Goal: Information Seeking & Learning: Learn about a topic

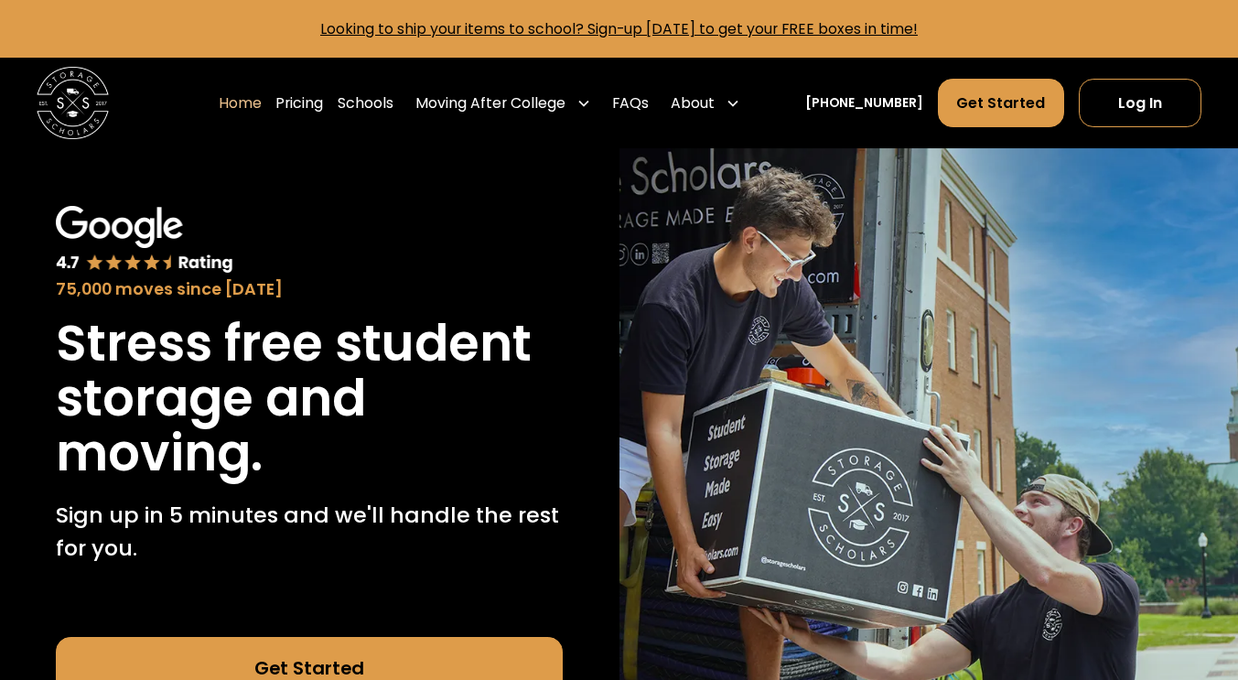
click at [393, 101] on link "Schools" at bounding box center [366, 103] width 56 height 50
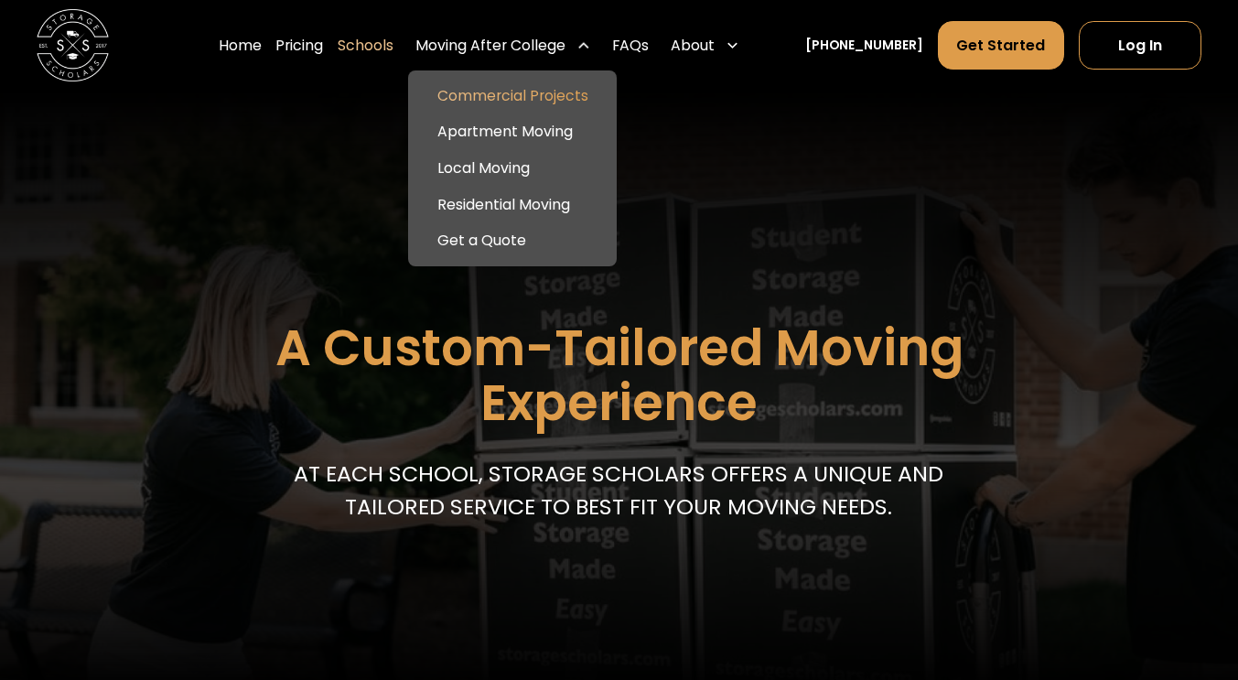
click at [582, 91] on link "Commercial Projects" at bounding box center [512, 96] width 194 height 37
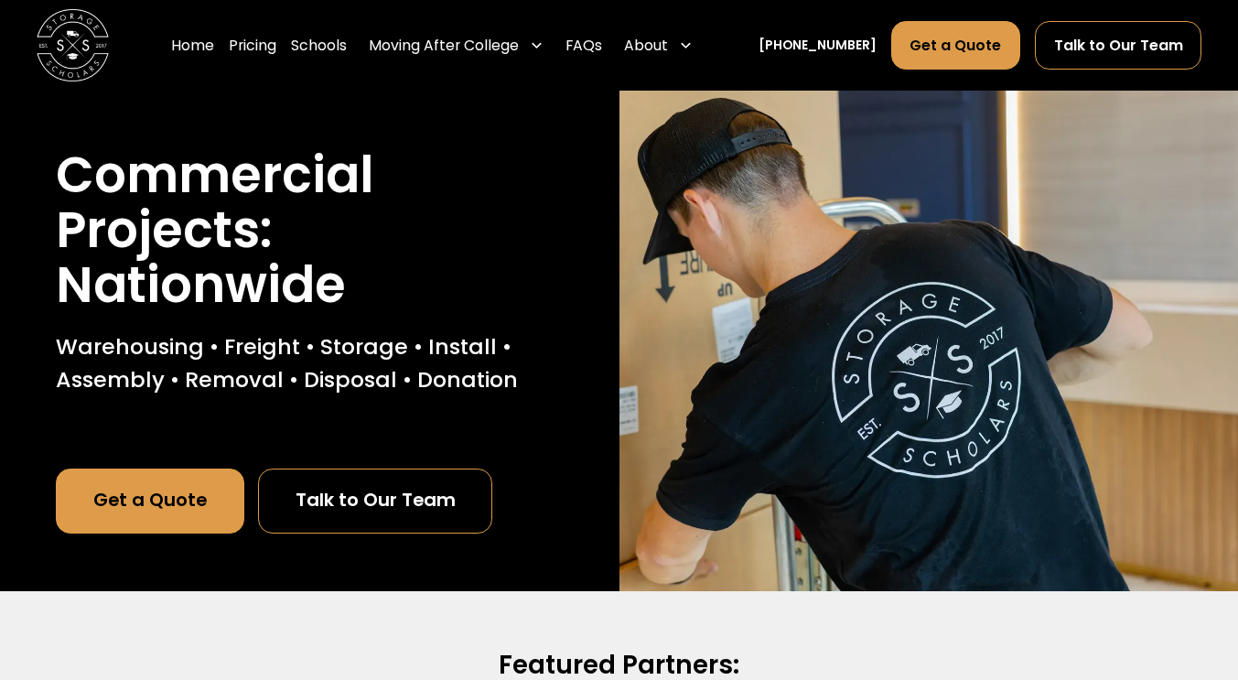
click at [517, 49] on div "Moving After College" at bounding box center [444, 46] width 150 height 22
click at [551, 49] on div "Moving After College" at bounding box center [455, 45] width 189 height 50
click at [700, 33] on div "About" at bounding box center [658, 45] width 83 height 50
click at [1126, 39] on link "Talk to Our Team" at bounding box center [1118, 45] width 167 height 48
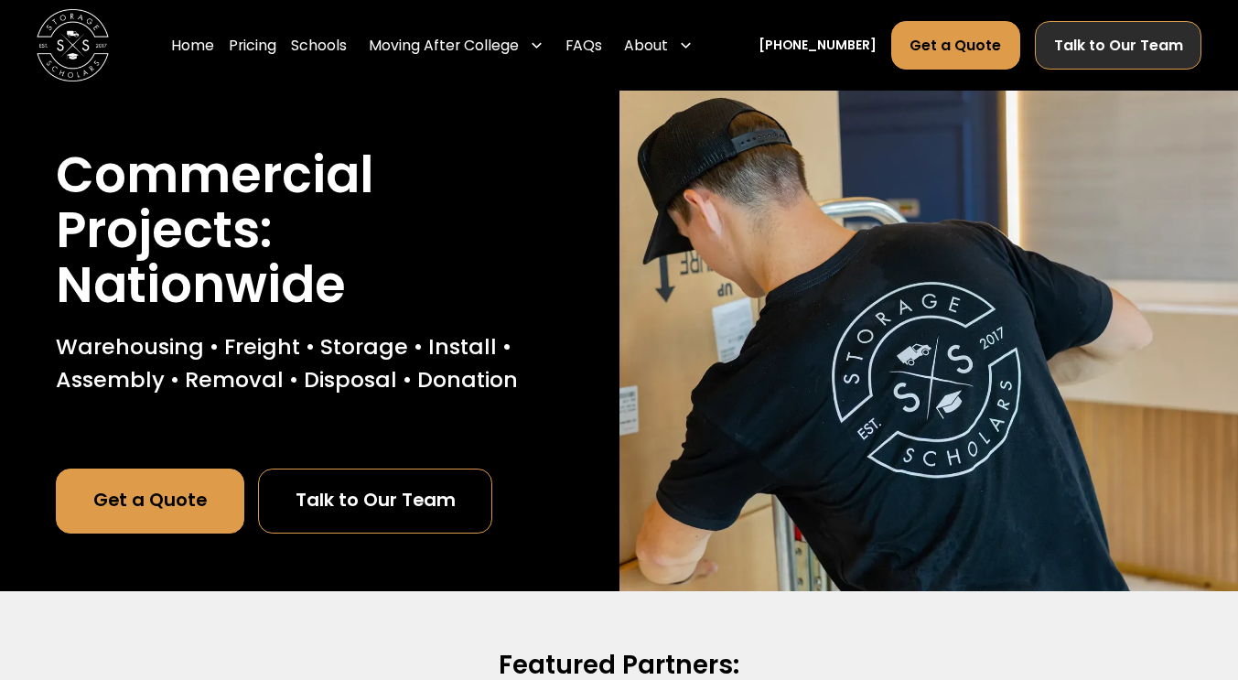
click at [1126, 39] on link "Talk to Our Team" at bounding box center [1118, 45] width 167 height 48
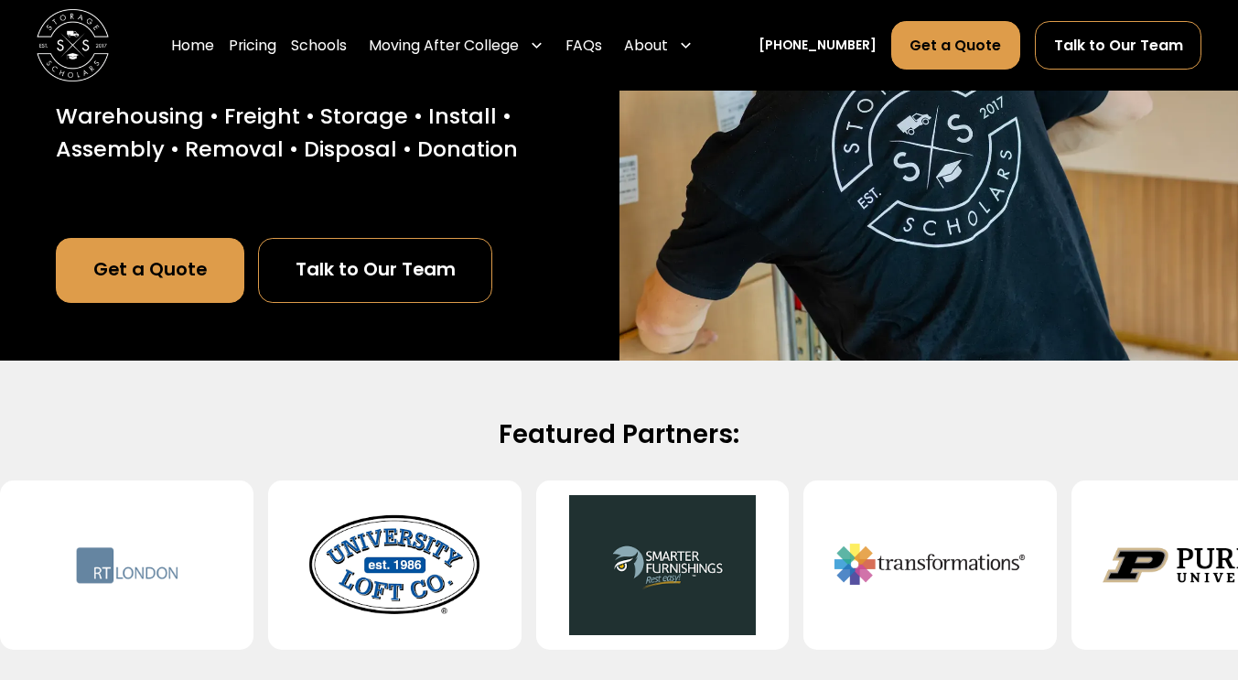
scroll to position [402, 0]
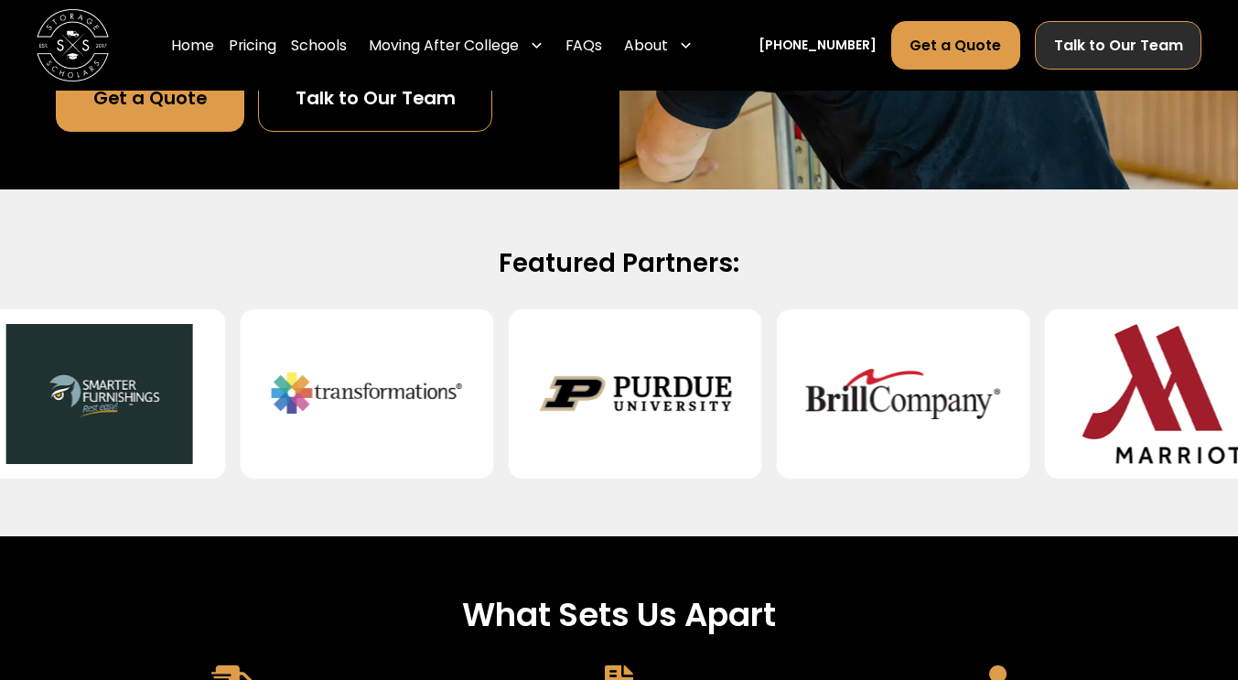
click at [1120, 51] on link "Talk to Our Team" at bounding box center [1118, 45] width 167 height 48
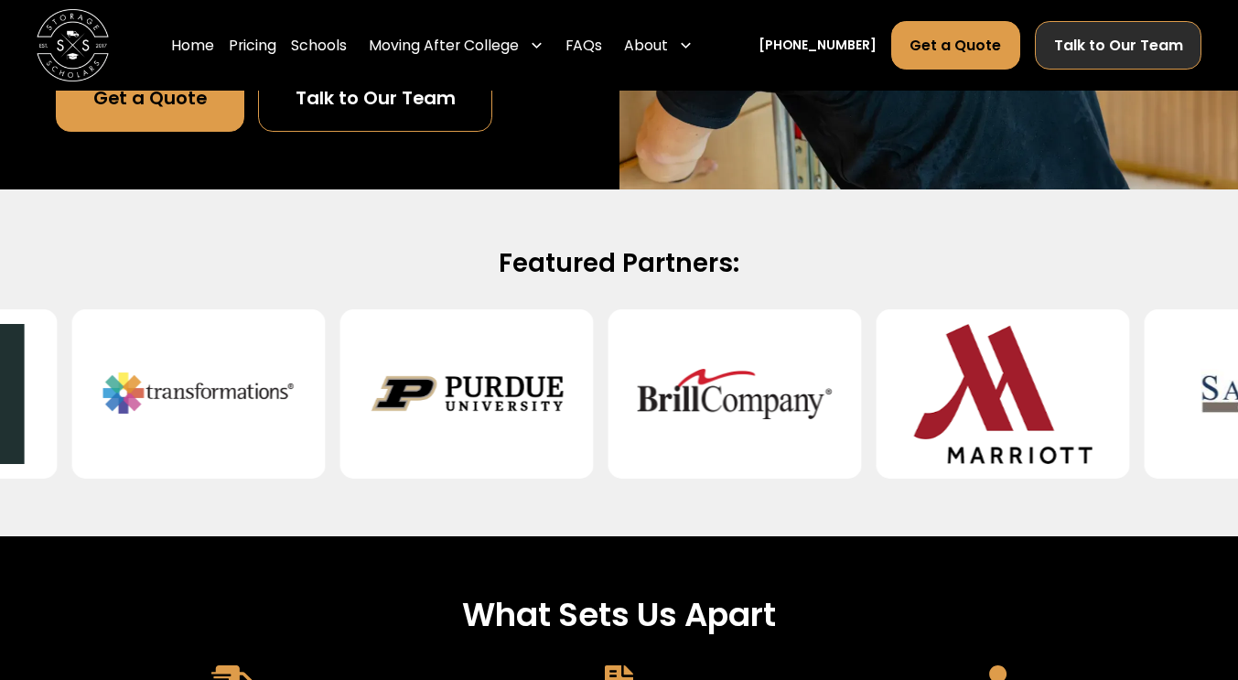
click at [1120, 51] on link "Talk to Our Team" at bounding box center [1118, 45] width 167 height 48
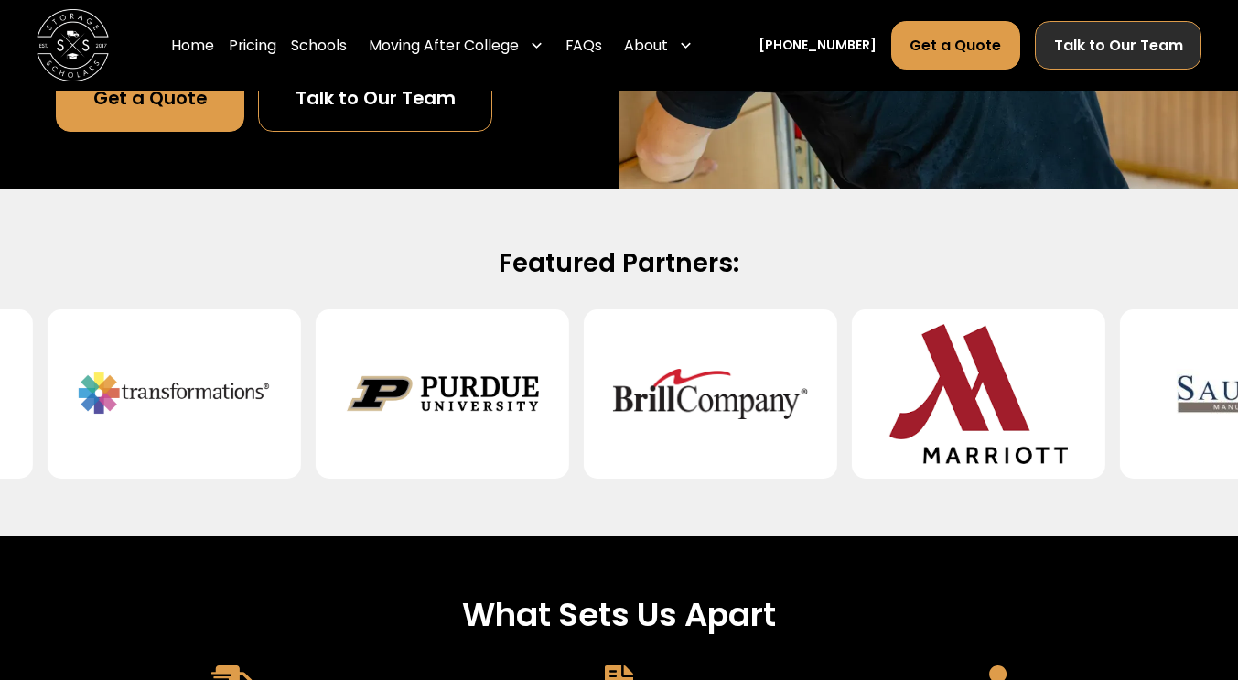
click at [1120, 51] on link "Talk to Our Team" at bounding box center [1118, 45] width 167 height 48
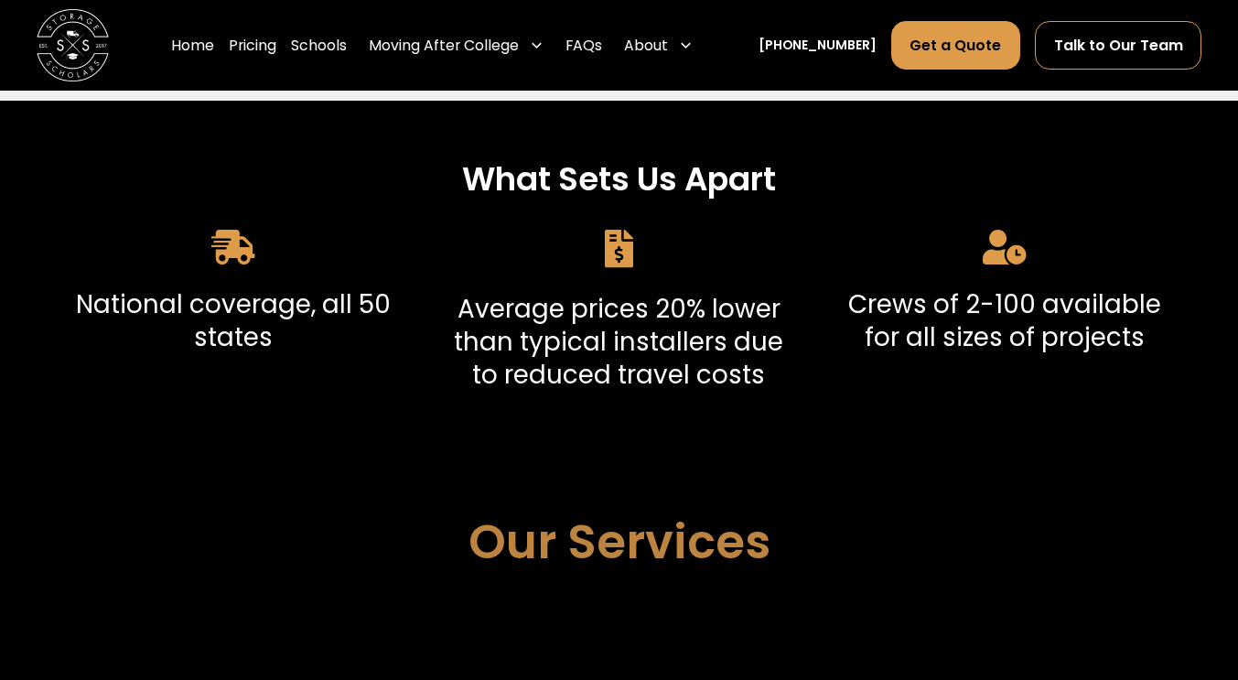
scroll to position [838, 0]
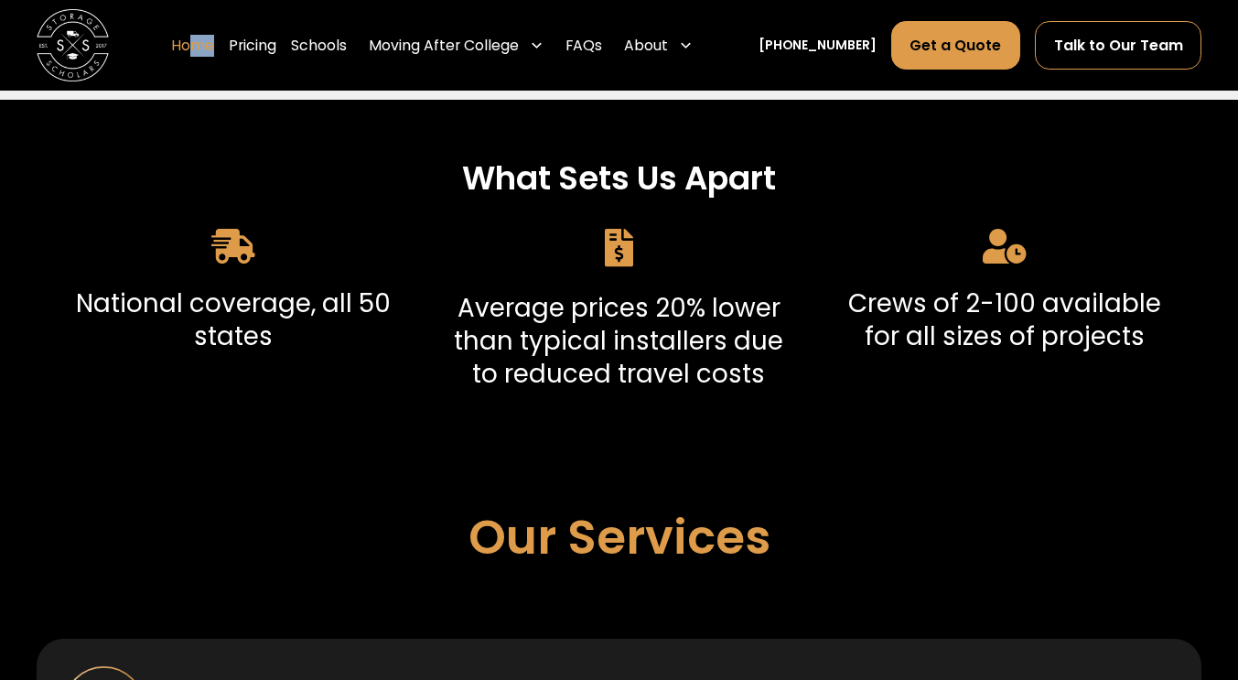
drag, startPoint x: 246, startPoint y: 45, endPoint x: 220, endPoint y: 46, distance: 26.5
click at [220, 46] on div "Home Pricing Schools Moving After College Commercial Projects Apartment Moving …" at bounding box center [435, 45] width 529 height 50
click at [214, 46] on link "Home" at bounding box center [192, 45] width 43 height 50
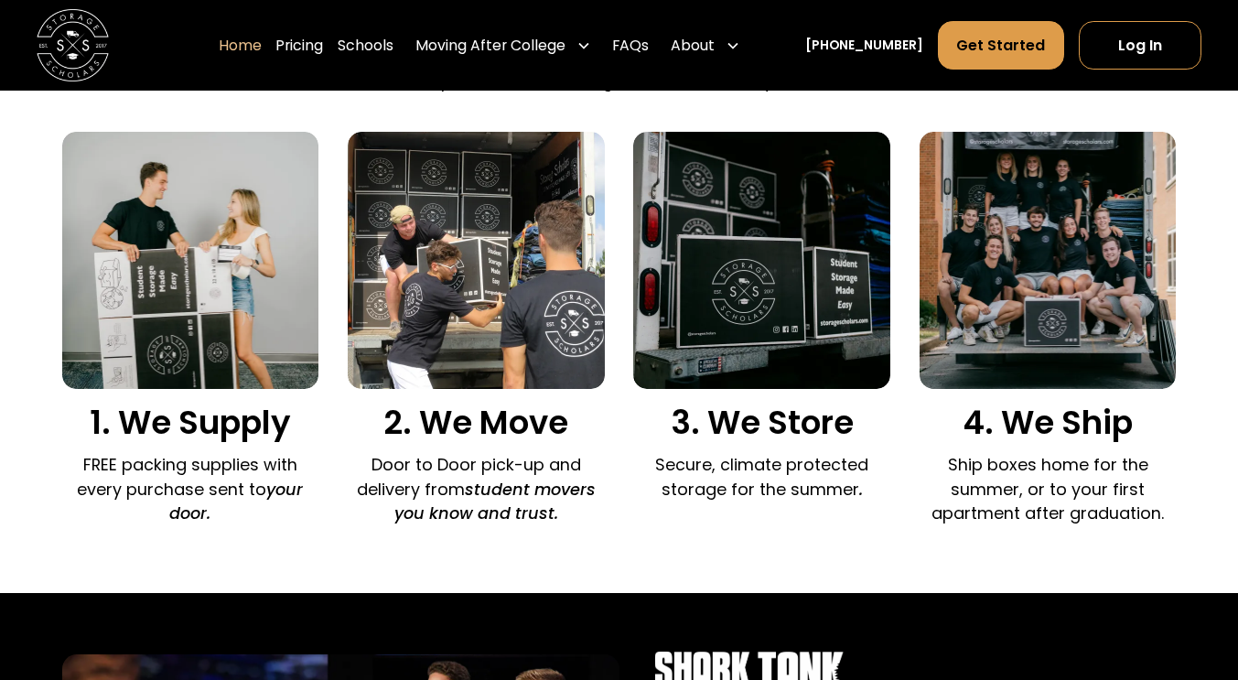
scroll to position [1218, 0]
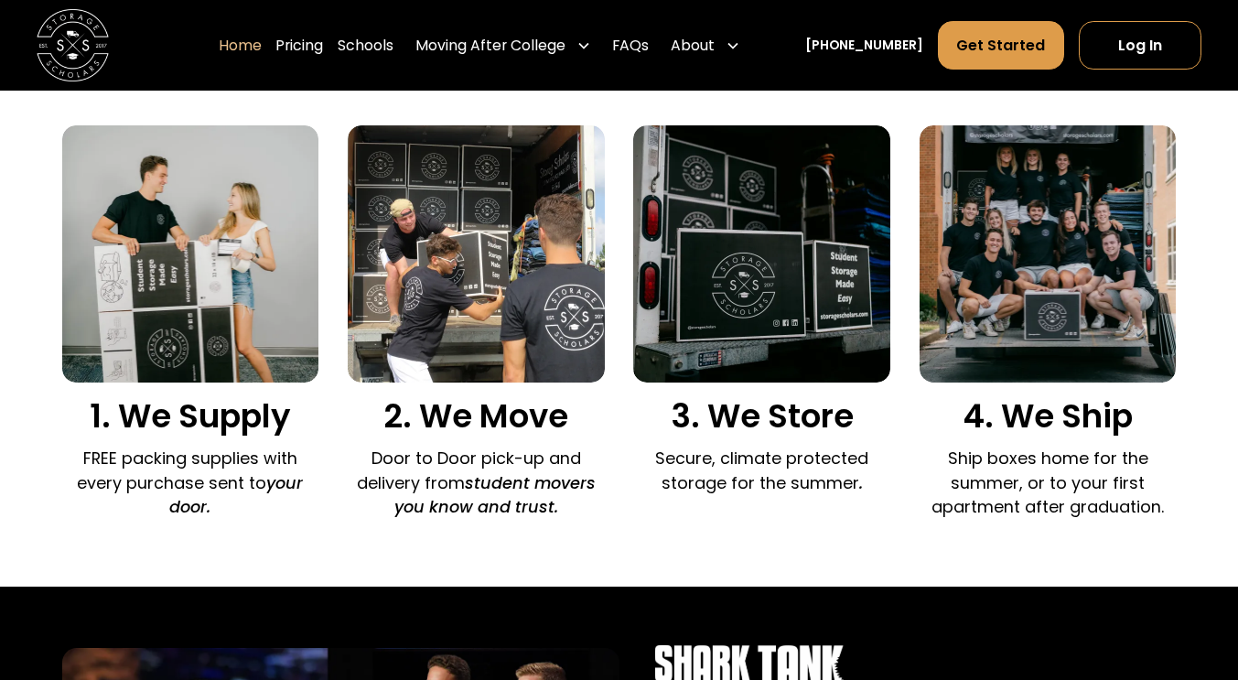
click at [1059, 320] on img at bounding box center [1047, 253] width 257 height 257
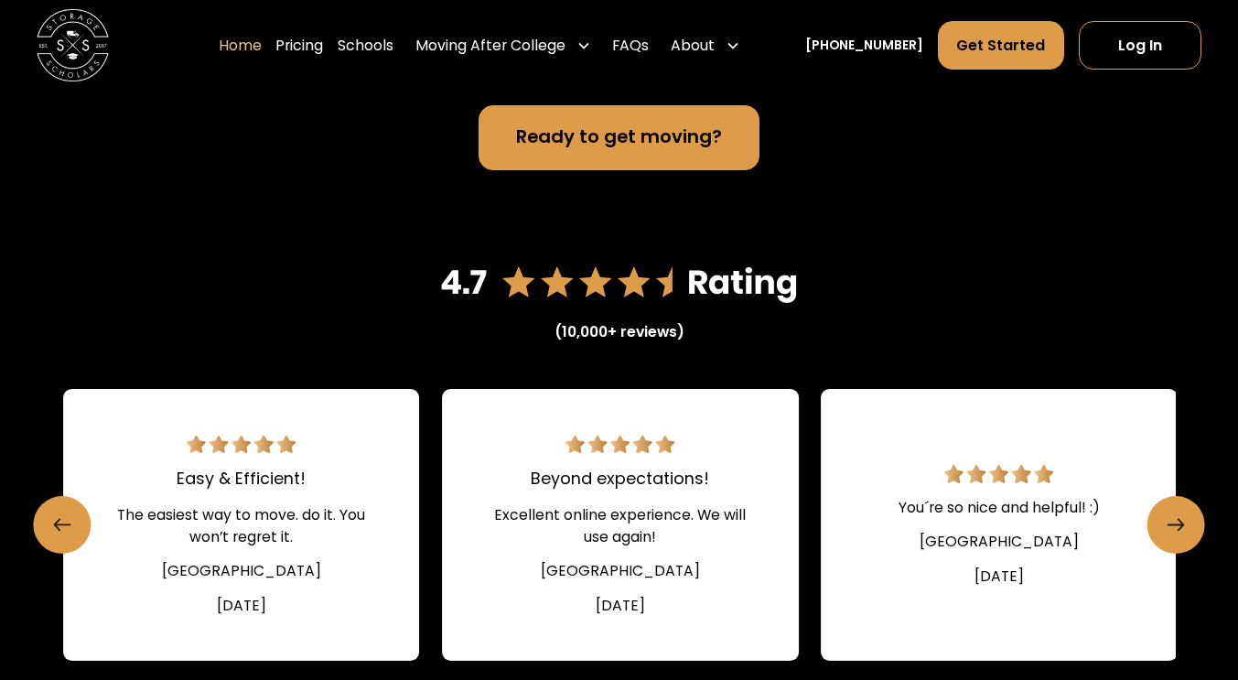
scroll to position [2433, 0]
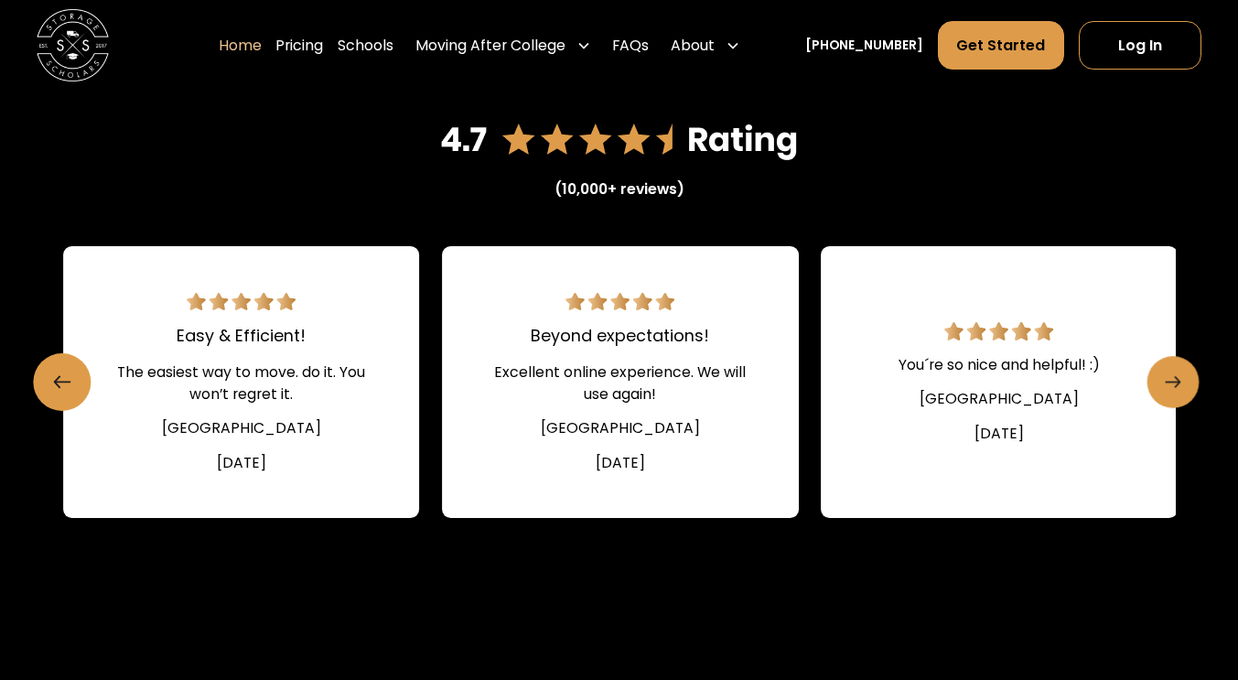
click at [1181, 396] on icon "Next slide" at bounding box center [1173, 382] width 16 height 28
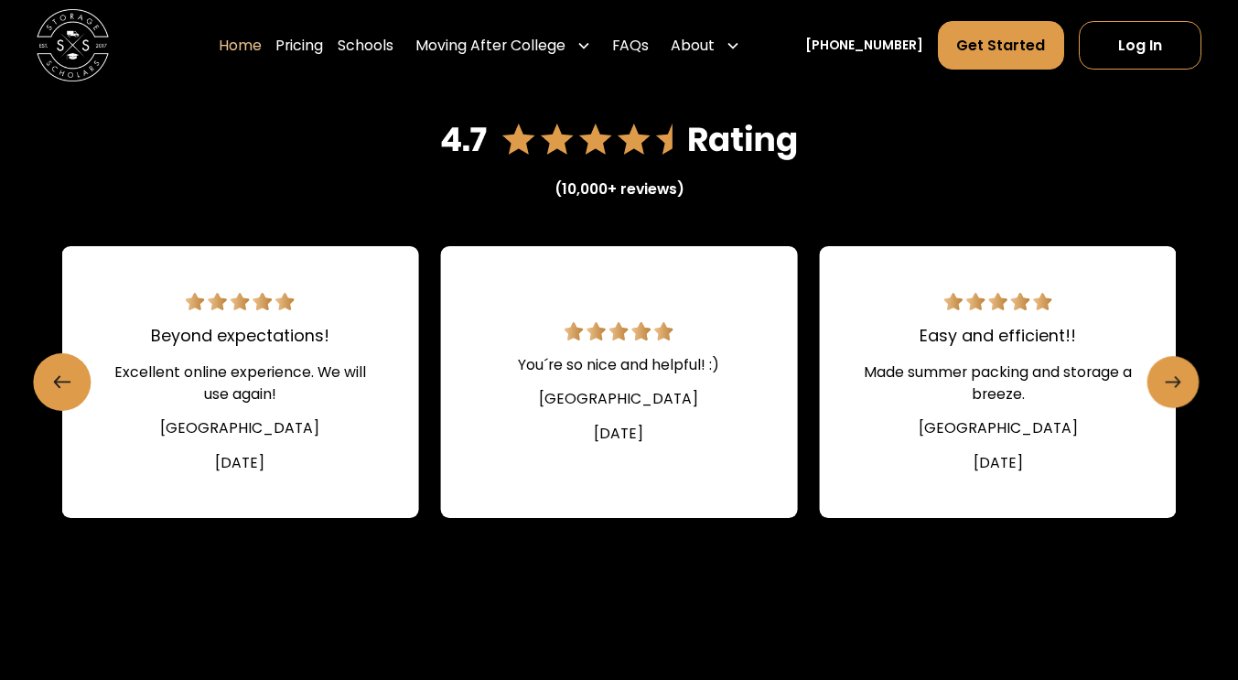
click at [1171, 395] on icon "Next slide" at bounding box center [1173, 382] width 16 height 28
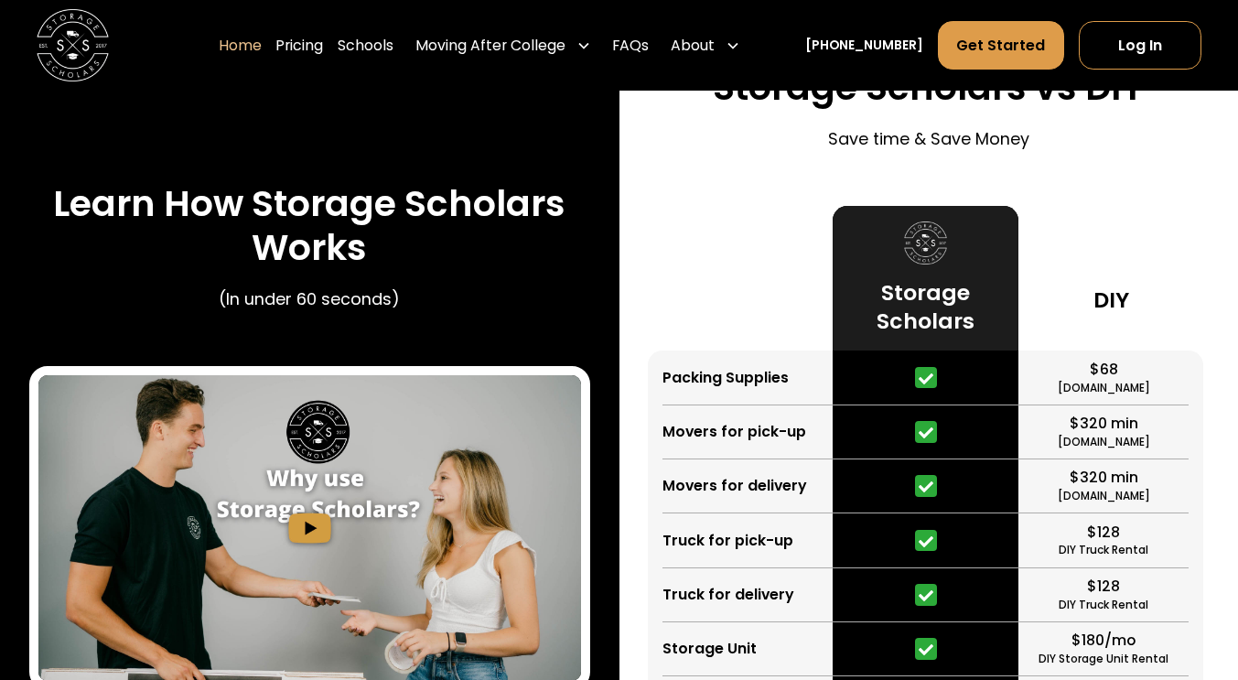
scroll to position [3173, 0]
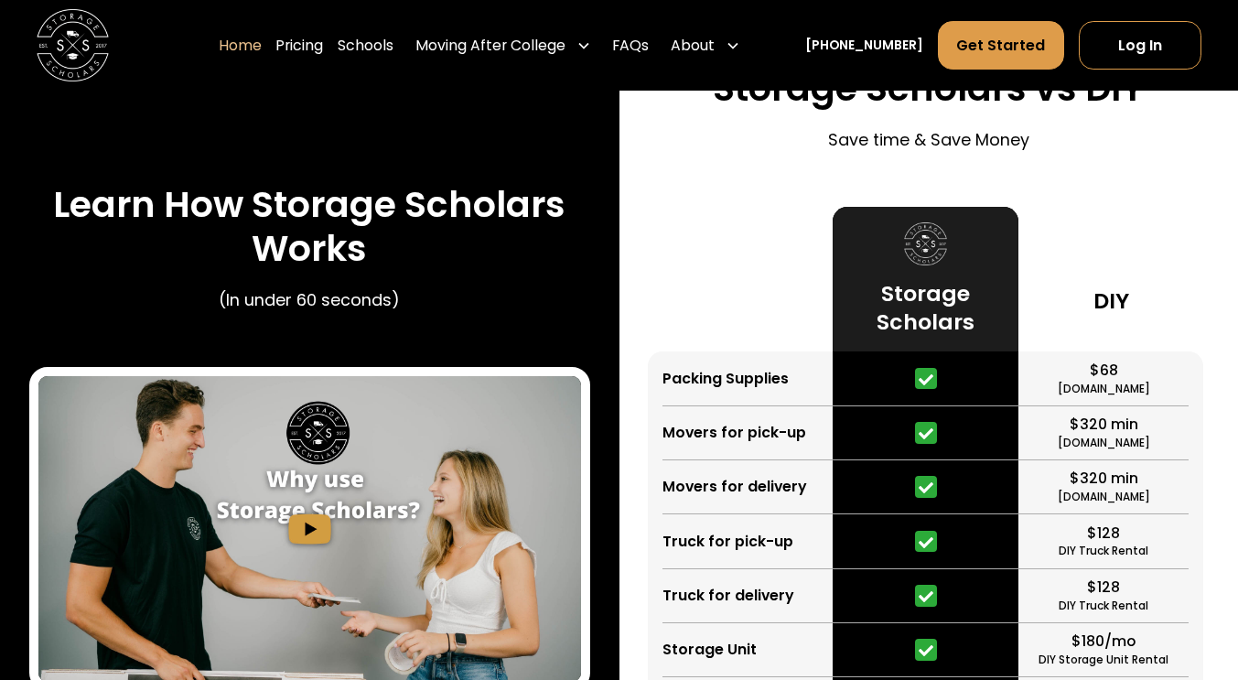
drag, startPoint x: 1171, startPoint y: 395, endPoint x: 1007, endPoint y: 377, distance: 164.8
click at [1007, 377] on div at bounding box center [924, 378] width 185 height 54
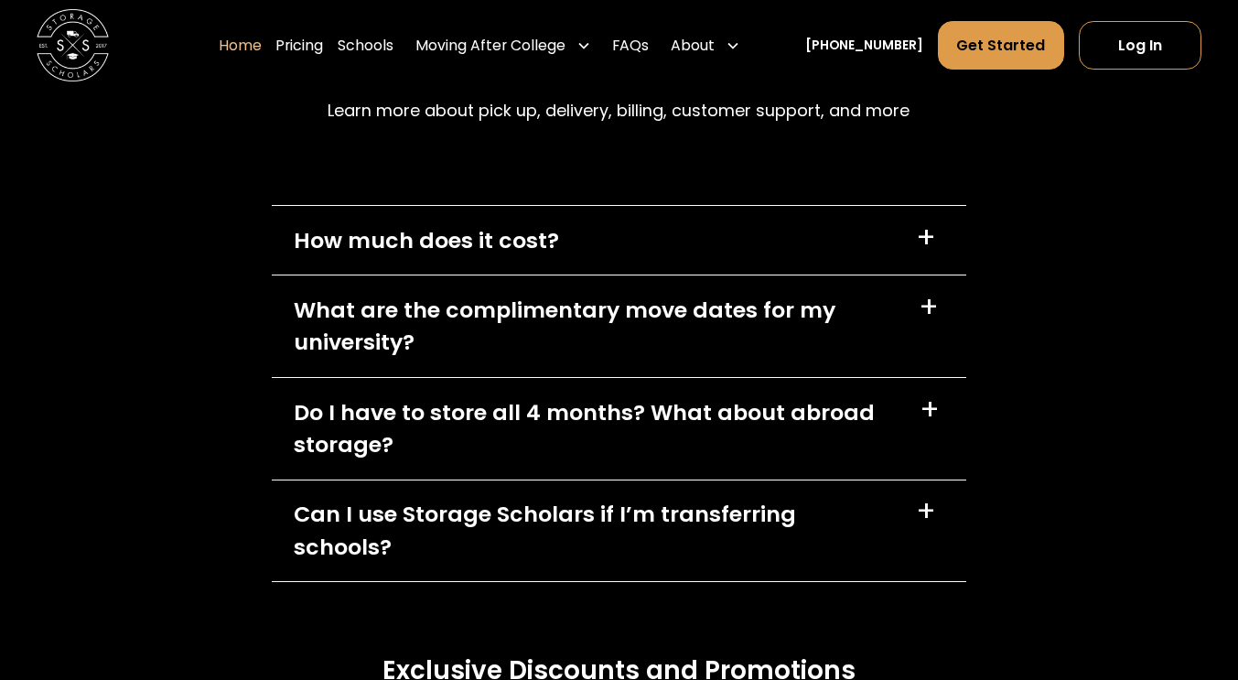
scroll to position [5050, 0]
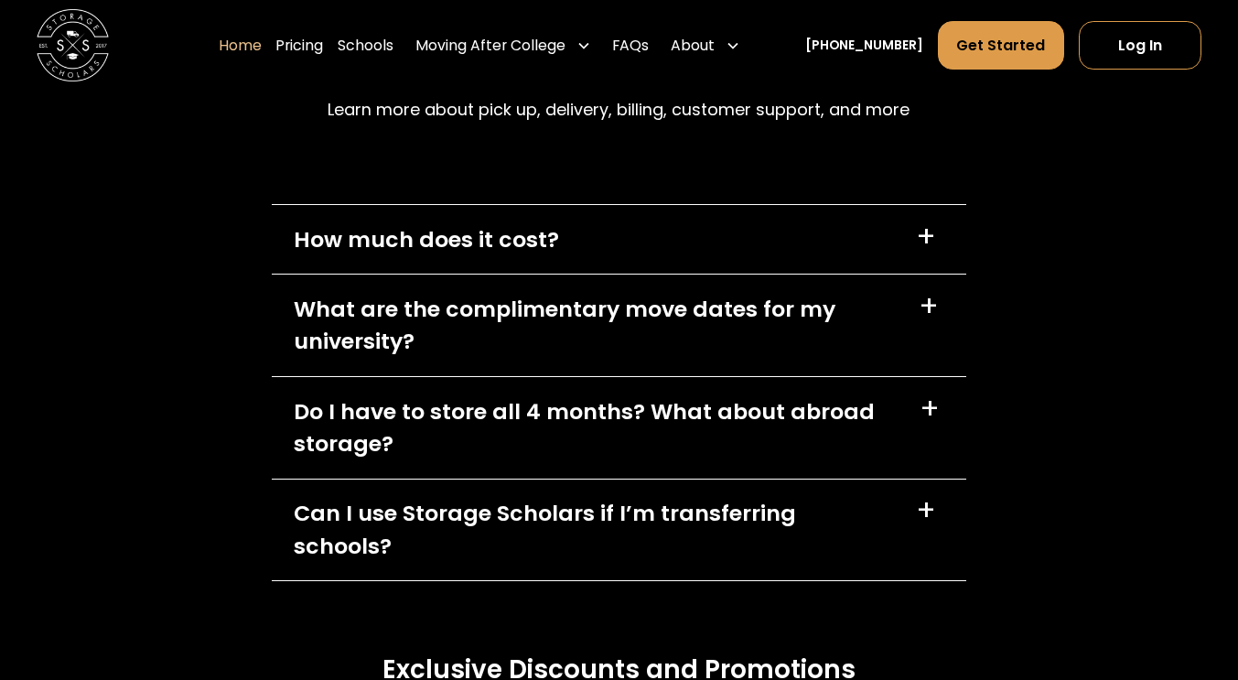
click at [927, 338] on div "What are the complimentary move dates for my university? +" at bounding box center [619, 325] width 694 height 102
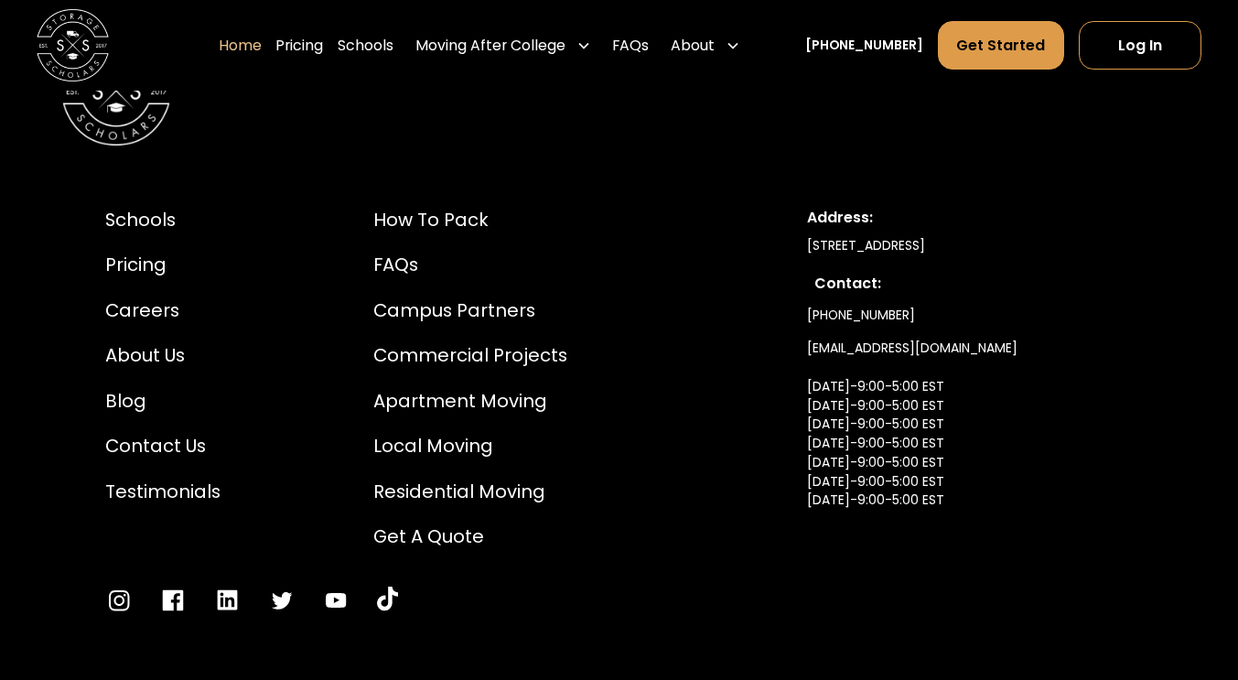
scroll to position [6165, 0]
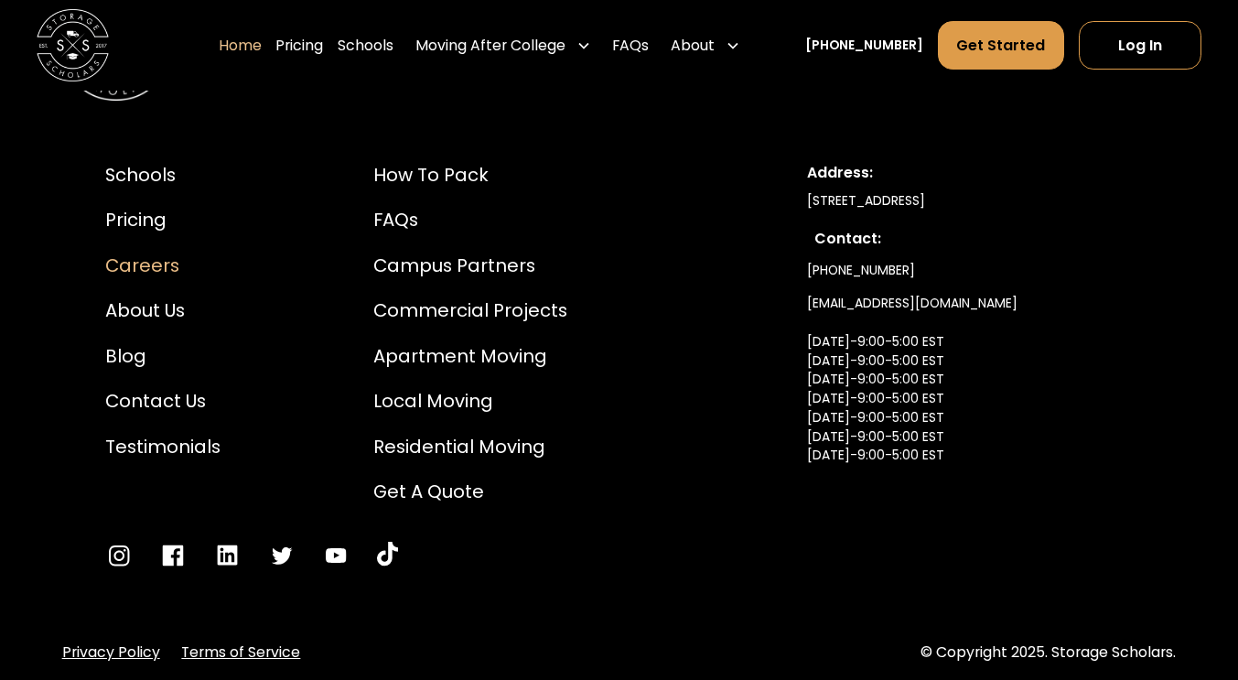
click at [122, 252] on div "Careers" at bounding box center [162, 265] width 115 height 27
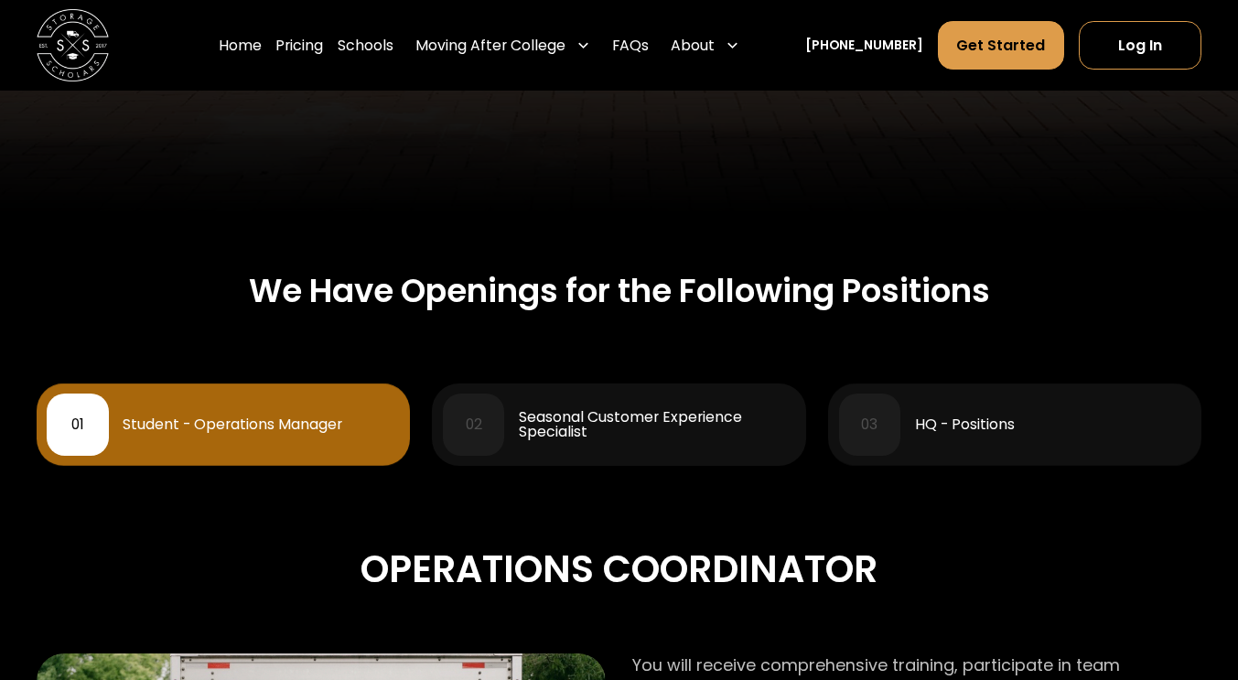
scroll to position [623, 0]
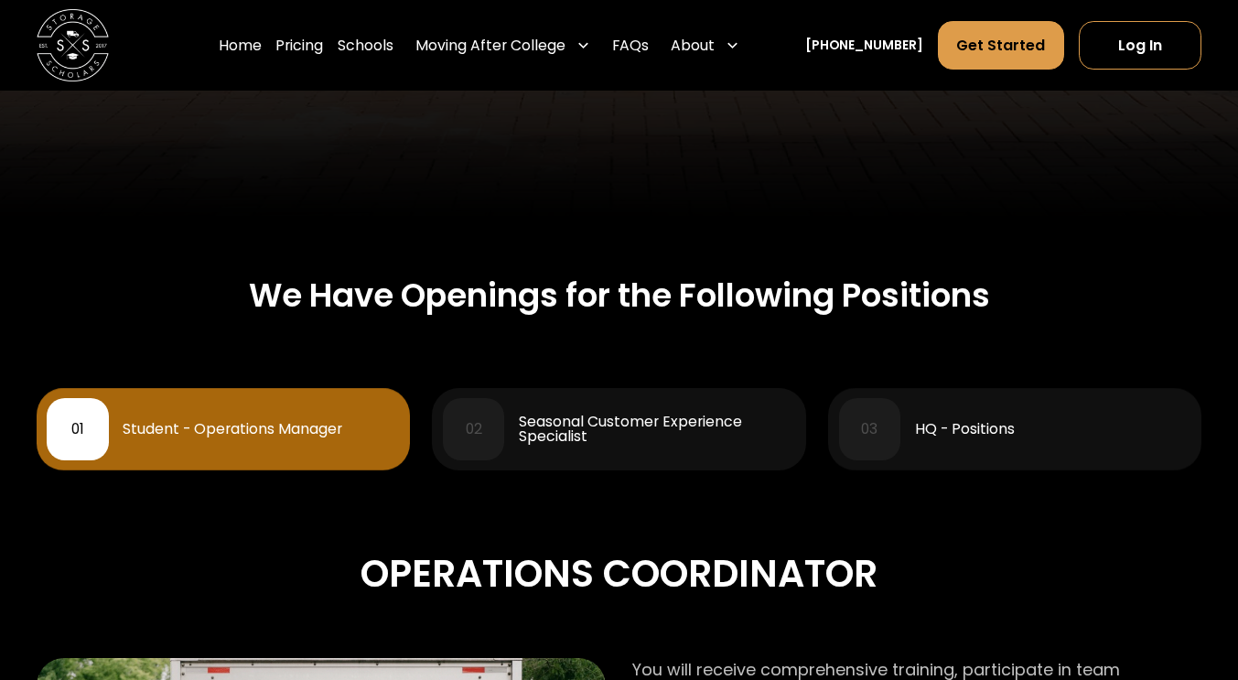
click at [725, 438] on div "Seasonal Customer Experience Specialist" at bounding box center [657, 428] width 276 height 29
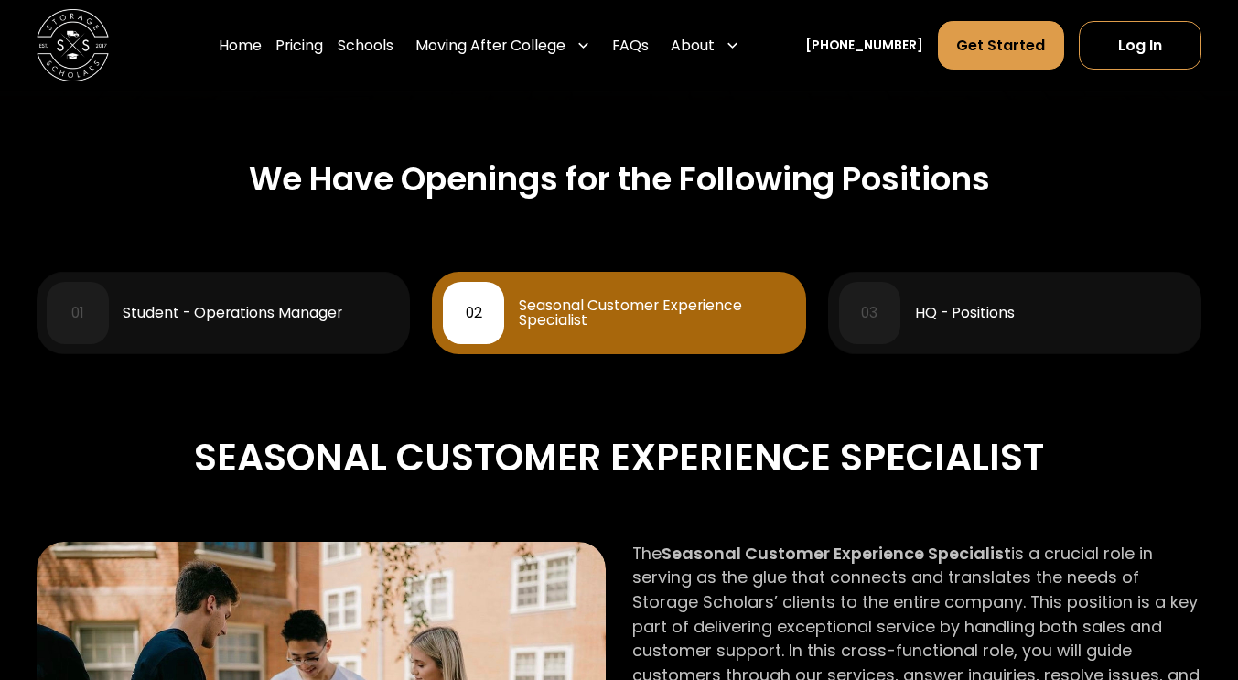
scroll to position [730, 0]
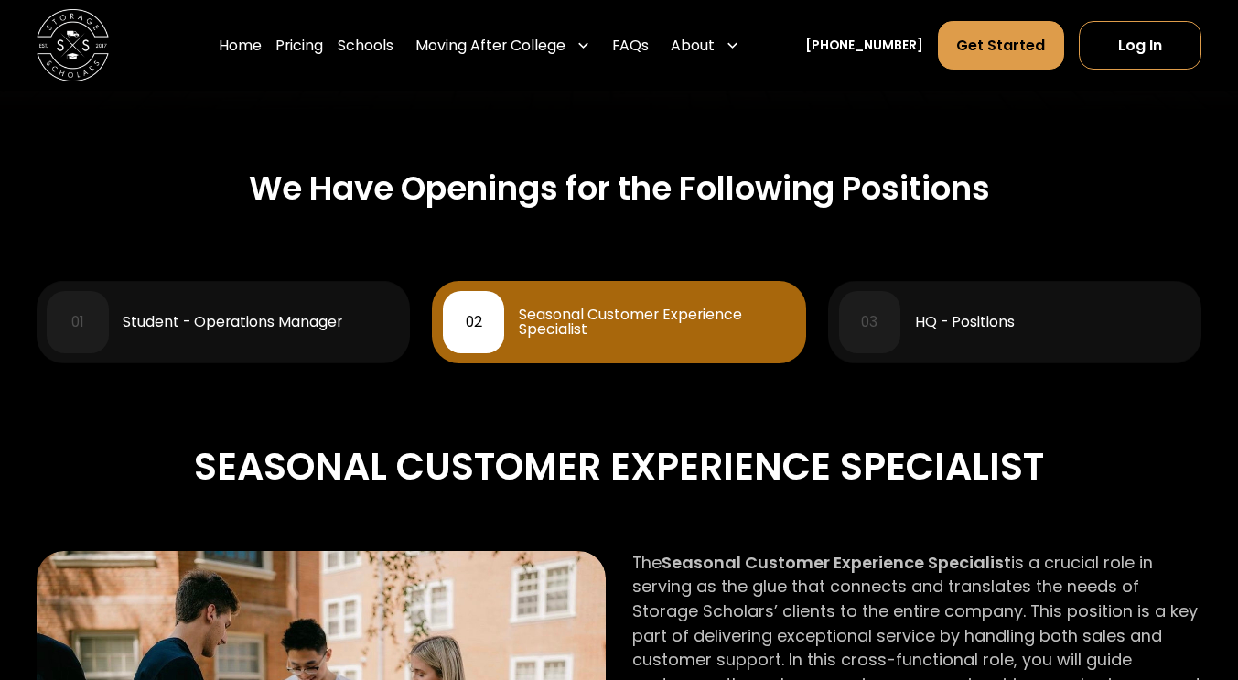
click at [1094, 343] on div "03 HQ - Positions" at bounding box center [1015, 321] width 352 height 61
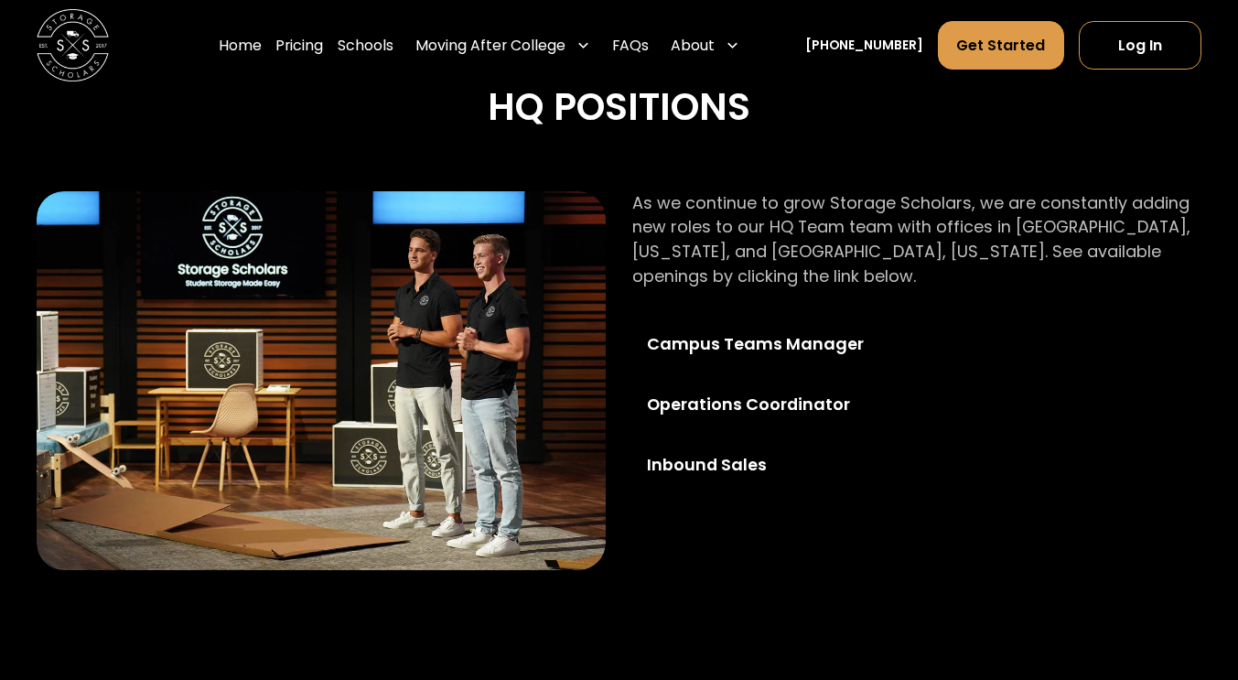
scroll to position [1081, 0]
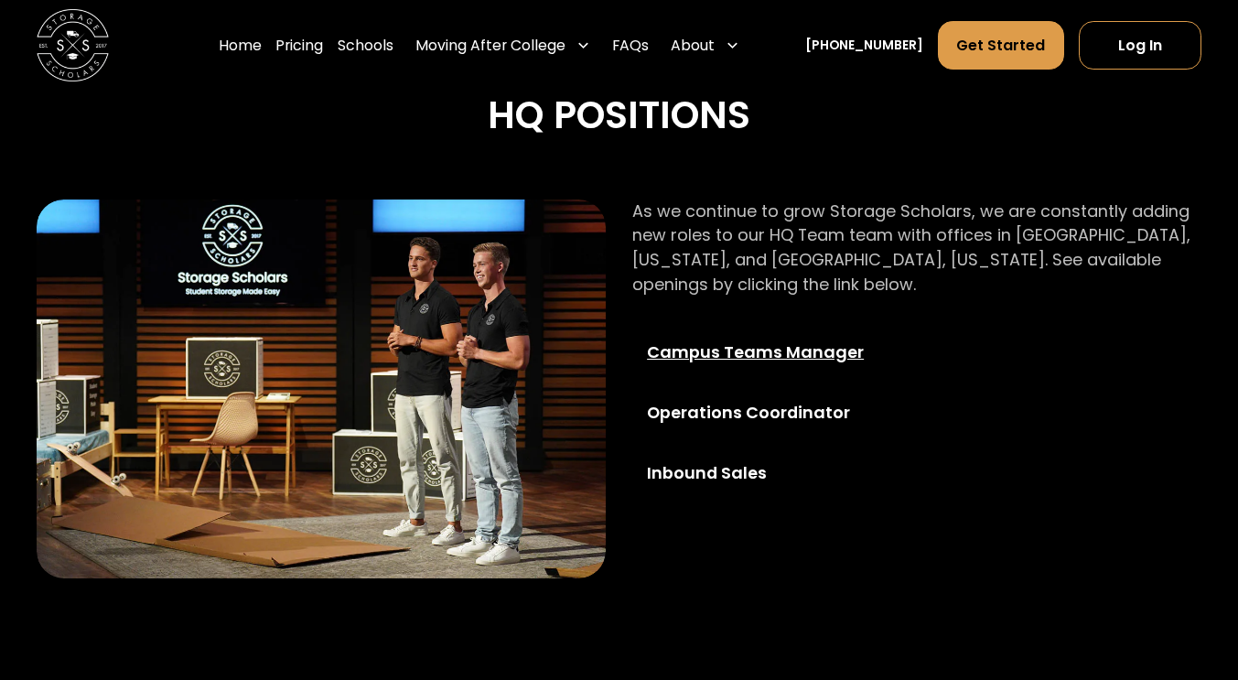
click at [801, 359] on div "Campus Teams Manager" at bounding box center [777, 352] width 261 height 25
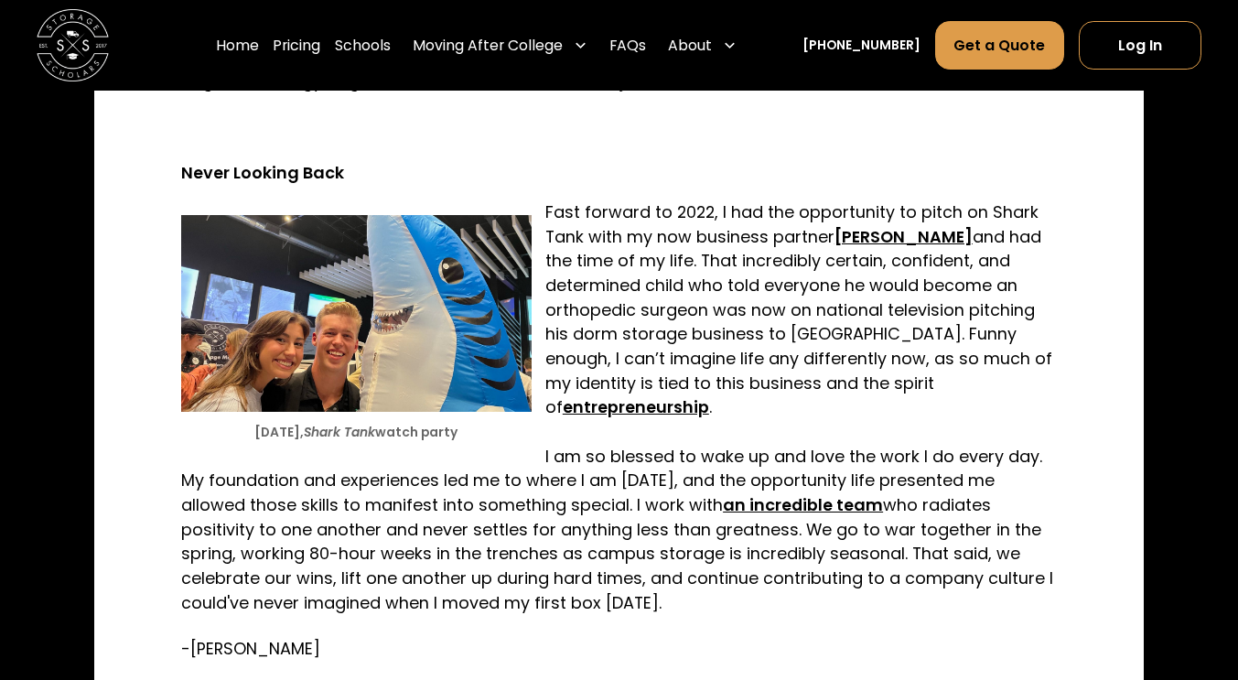
scroll to position [3591, 0]
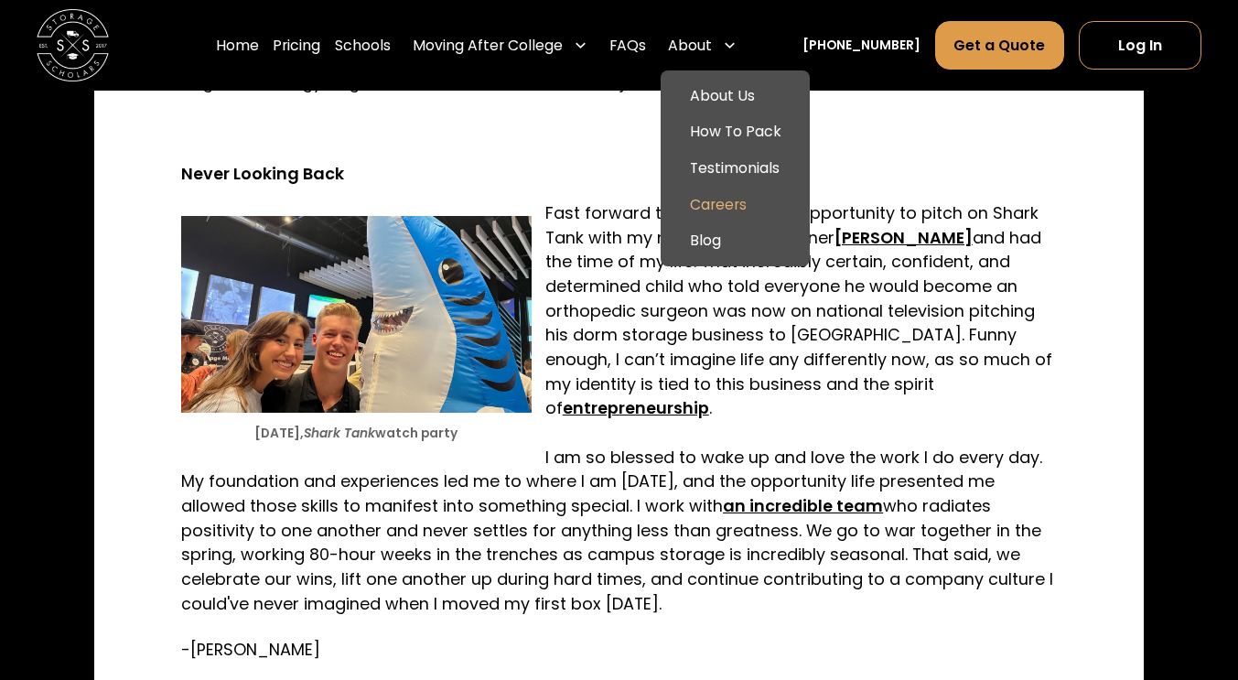
click at [751, 201] on link "Careers" at bounding box center [735, 205] width 134 height 37
